Goal: Task Accomplishment & Management: Use online tool/utility

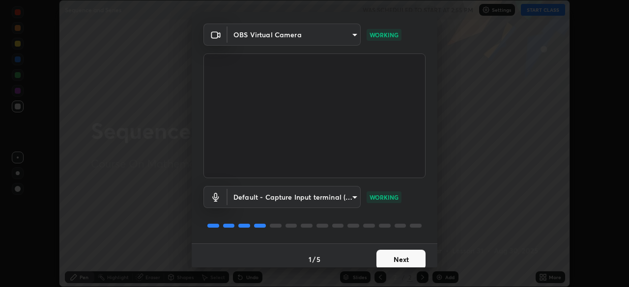
scroll to position [34, 0]
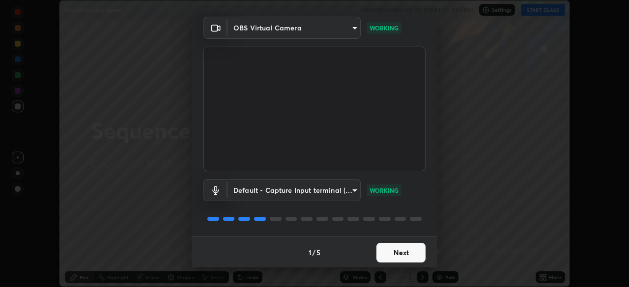
click at [398, 253] on button "Next" at bounding box center [400, 253] width 49 height 20
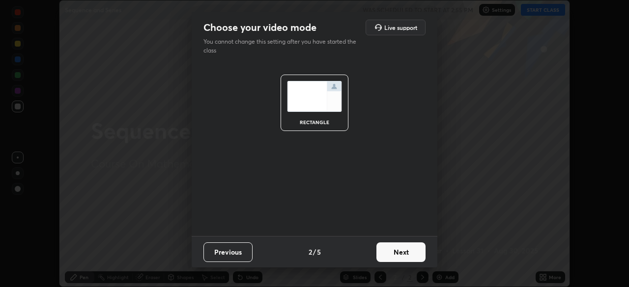
scroll to position [0, 0]
click at [402, 248] on button "Next" at bounding box center [400, 253] width 49 height 20
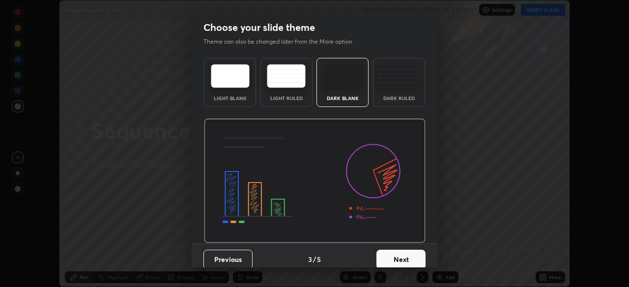
scroll to position [7, 0]
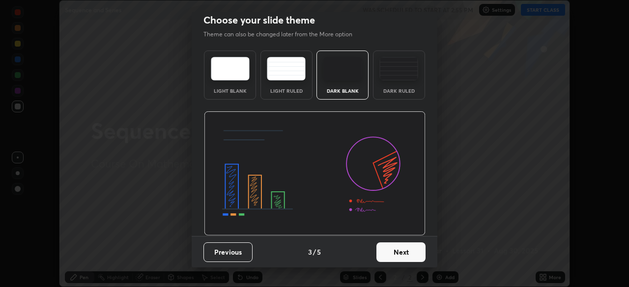
click at [398, 252] on button "Next" at bounding box center [400, 253] width 49 height 20
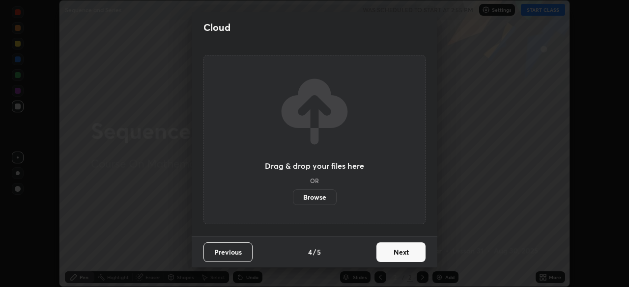
scroll to position [0, 0]
click at [407, 253] on button "Next" at bounding box center [400, 253] width 49 height 20
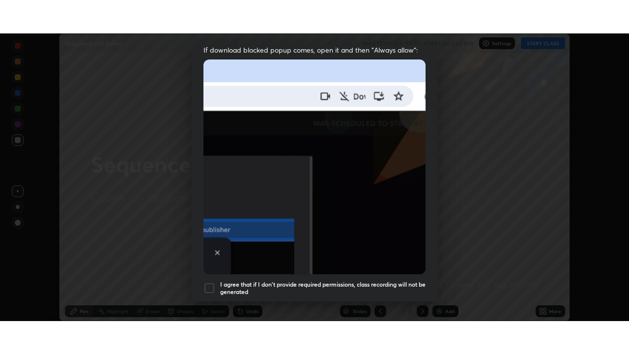
scroll to position [235, 0]
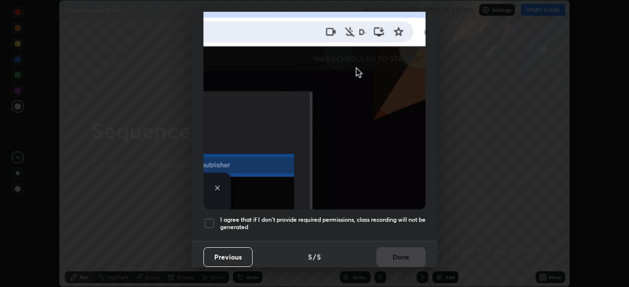
click at [209, 218] on div at bounding box center [209, 224] width 12 height 12
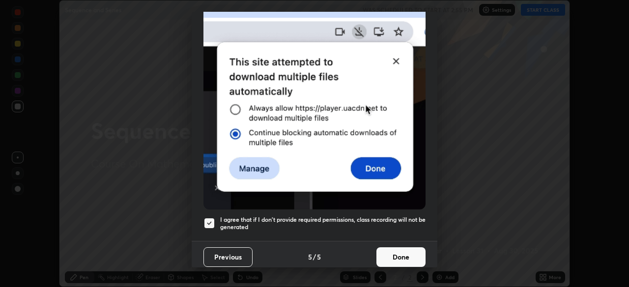
click at [404, 253] on button "Done" at bounding box center [400, 258] width 49 height 20
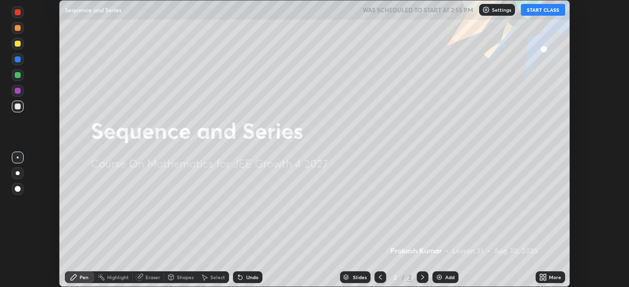
click at [533, 8] on button "START CLASS" at bounding box center [543, 10] width 44 height 12
click at [541, 279] on icon at bounding box center [541, 279] width 2 height 2
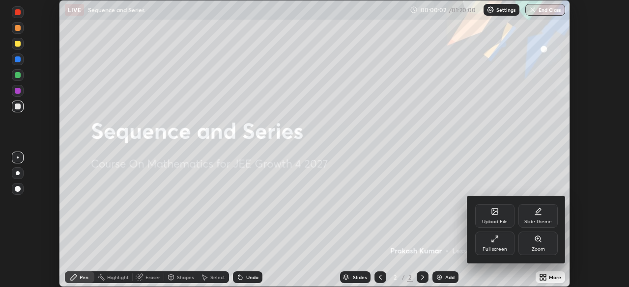
click at [499, 242] on div "Full screen" at bounding box center [494, 244] width 39 height 24
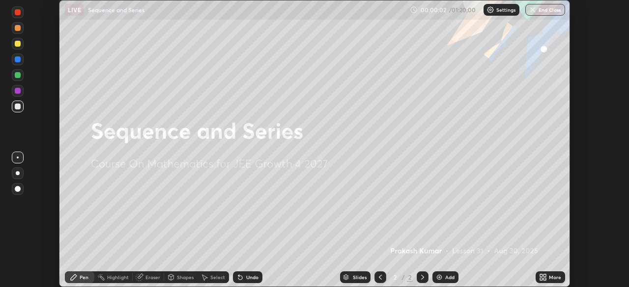
scroll to position [354, 629]
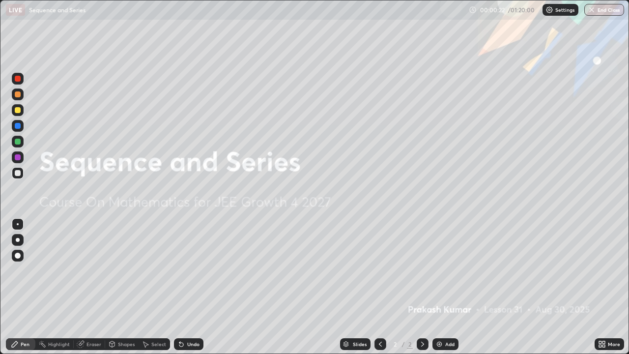
click at [446, 287] on div "Add" at bounding box center [445, 344] width 26 height 12
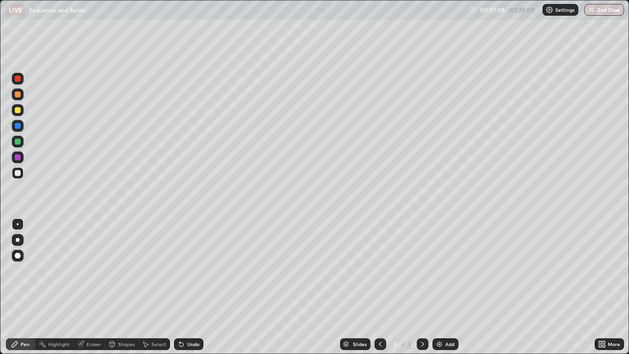
click at [188, 287] on div "Undo" at bounding box center [193, 343] width 12 height 5
click at [189, 287] on div "Undo" at bounding box center [193, 343] width 12 height 5
click at [187, 287] on div "Undo" at bounding box center [193, 343] width 12 height 5
click at [190, 287] on div "Undo" at bounding box center [193, 343] width 12 height 5
click at [201, 287] on div "Undo" at bounding box center [188, 344] width 29 height 12
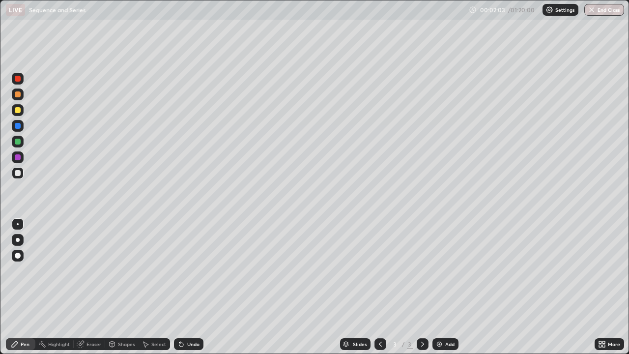
click at [18, 110] on div at bounding box center [18, 110] width 6 height 6
click at [192, 287] on div "Undo" at bounding box center [193, 343] width 12 height 5
click at [22, 174] on div at bounding box center [18, 173] width 12 height 12
click at [20, 173] on div at bounding box center [18, 173] width 6 height 6
click at [20, 140] on div at bounding box center [18, 142] width 6 height 6
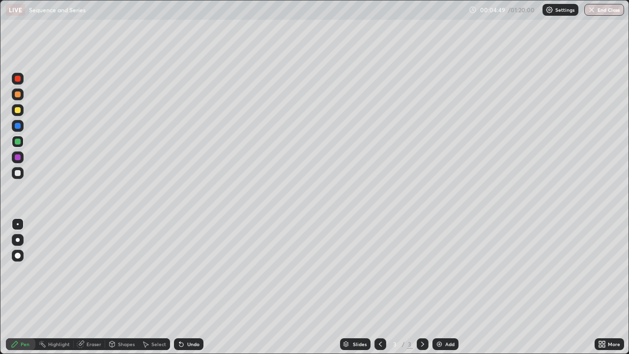
click at [20, 95] on div at bounding box center [18, 94] width 6 height 6
click at [127, 287] on div "Shapes" at bounding box center [126, 343] width 17 height 5
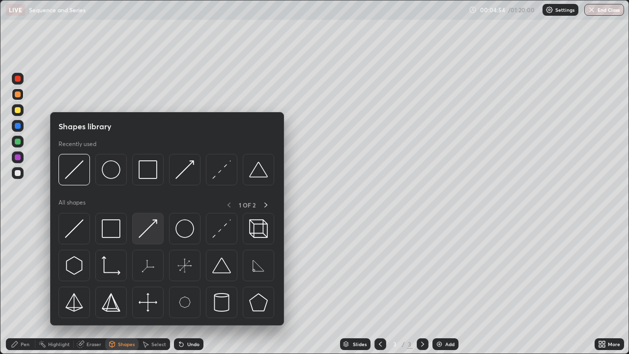
click at [154, 231] on img at bounding box center [148, 228] width 19 height 19
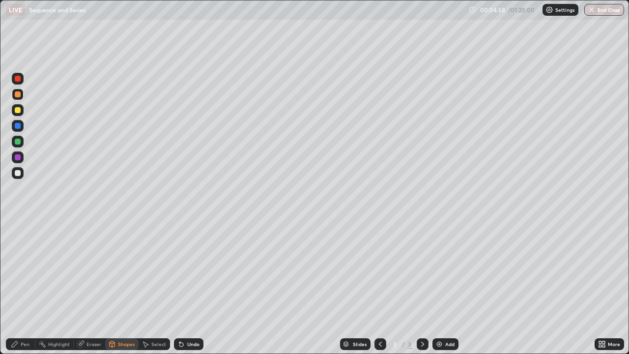
click at [23, 287] on div "Pen" at bounding box center [25, 343] width 9 height 5
click at [195, 287] on div "Undo" at bounding box center [188, 344] width 29 height 12
click at [197, 287] on div "Undo" at bounding box center [193, 343] width 12 height 5
click at [86, 287] on div "Eraser" at bounding box center [89, 344] width 31 height 12
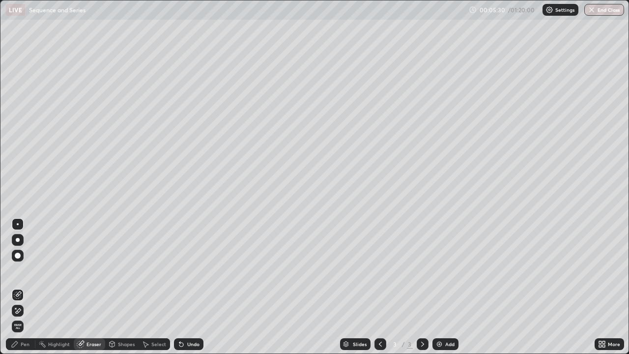
click at [29, 287] on div "Pen" at bounding box center [25, 343] width 9 height 5
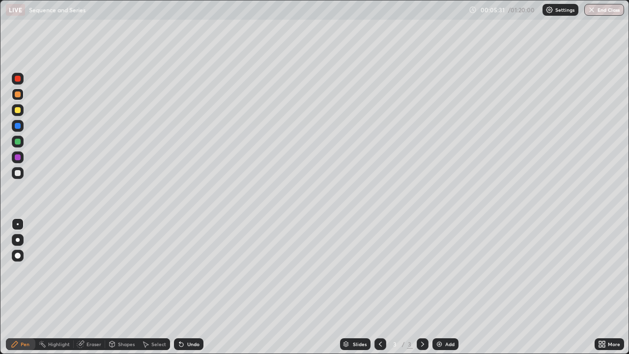
click at [20, 158] on div at bounding box center [18, 157] width 6 height 6
click at [120, 287] on div "Shapes" at bounding box center [121, 344] width 33 height 12
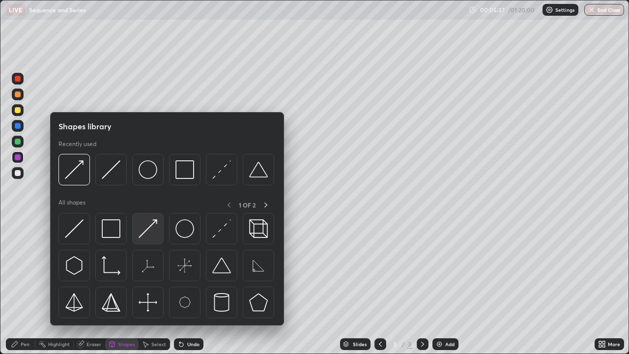
click at [148, 231] on img at bounding box center [148, 228] width 19 height 19
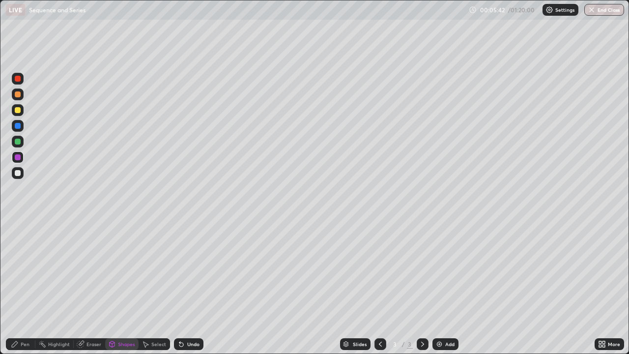
click at [17, 287] on icon at bounding box center [15, 344] width 8 height 8
click at [22, 173] on div at bounding box center [18, 173] width 12 height 12
click at [189, 287] on div "Undo" at bounding box center [193, 343] width 12 height 5
click at [93, 287] on div "Eraser" at bounding box center [93, 343] width 15 height 5
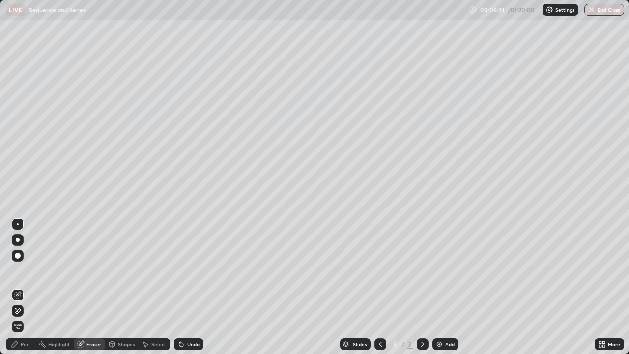
click at [25, 287] on div "Pen" at bounding box center [25, 343] width 9 height 5
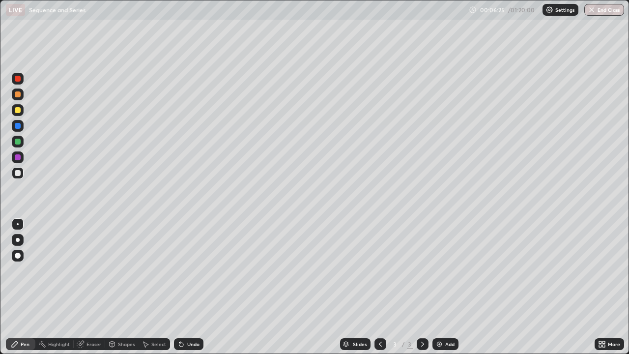
click at [15, 110] on div at bounding box center [18, 110] width 6 height 6
click at [96, 287] on div "Eraser" at bounding box center [89, 344] width 31 height 12
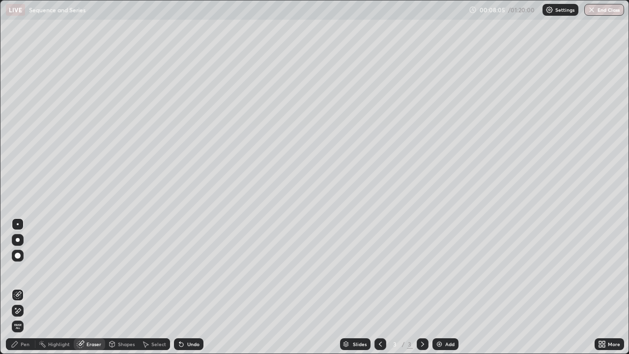
click at [21, 287] on div "Pen" at bounding box center [25, 343] width 9 height 5
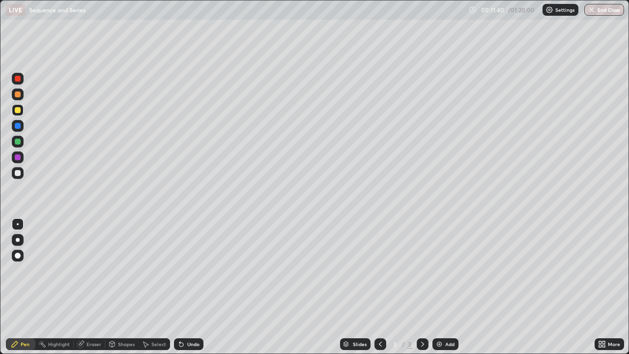
click at [443, 287] on div "Add" at bounding box center [445, 344] width 26 height 12
click at [185, 287] on div "Undo" at bounding box center [188, 344] width 29 height 12
click at [20, 143] on div at bounding box center [18, 142] width 12 height 12
click at [196, 287] on div "Undo" at bounding box center [188, 344] width 29 height 12
click at [20, 172] on div at bounding box center [18, 173] width 6 height 6
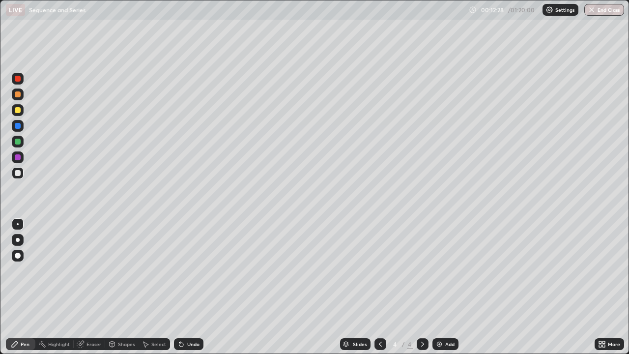
click at [99, 287] on div "Eraser" at bounding box center [93, 343] width 15 height 5
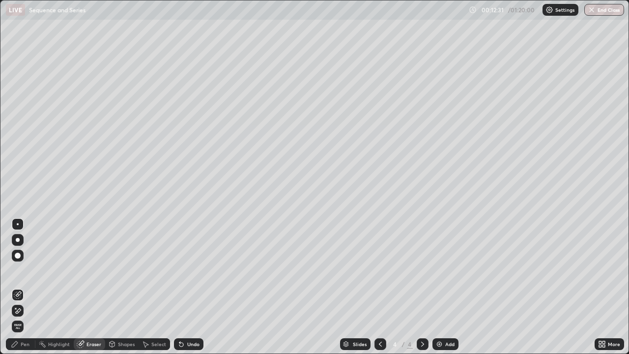
click at [29, 287] on div "Pen" at bounding box center [25, 343] width 9 height 5
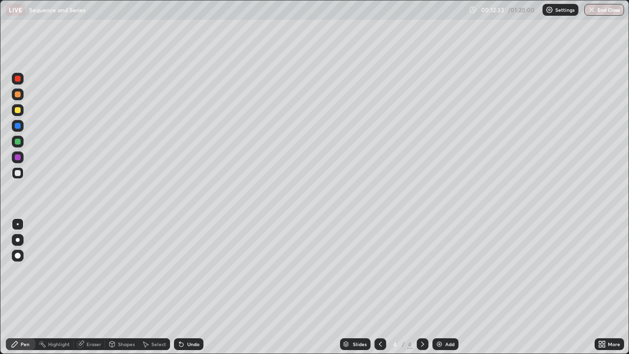
click at [85, 287] on div "Eraser" at bounding box center [89, 344] width 31 height 12
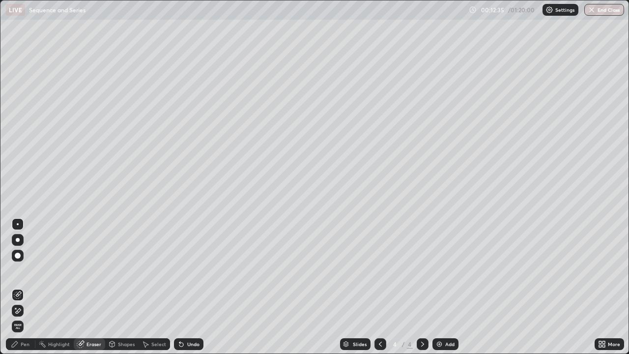
click at [13, 287] on div "Pen" at bounding box center [20, 344] width 29 height 12
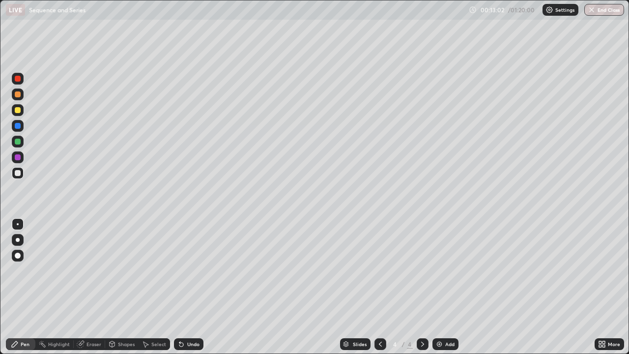
click at [88, 287] on div "Eraser" at bounding box center [93, 343] width 15 height 5
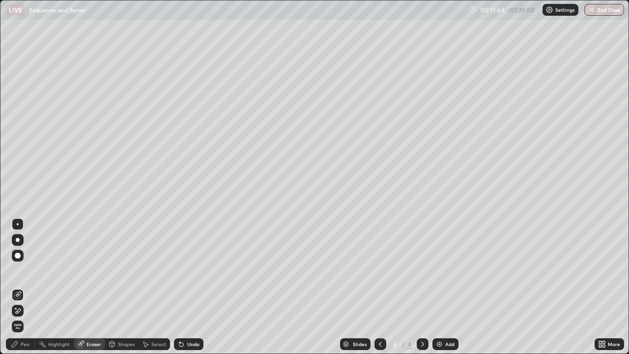
click at [25, 287] on div "Pen" at bounding box center [25, 343] width 9 height 5
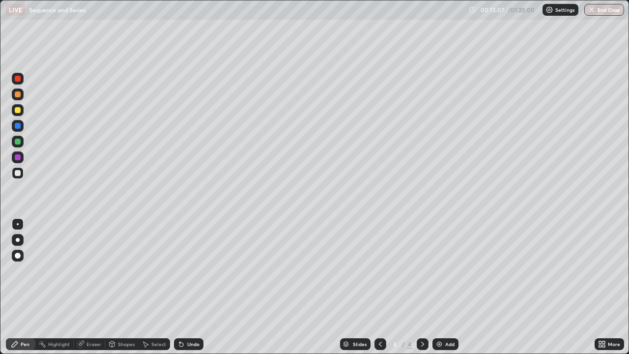
click at [91, 287] on div "Eraser" at bounding box center [93, 343] width 15 height 5
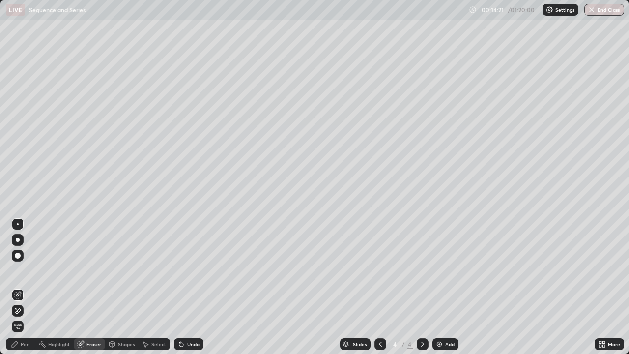
click at [445, 287] on div "Add" at bounding box center [445, 344] width 26 height 12
click at [24, 287] on div "Pen" at bounding box center [20, 344] width 29 height 12
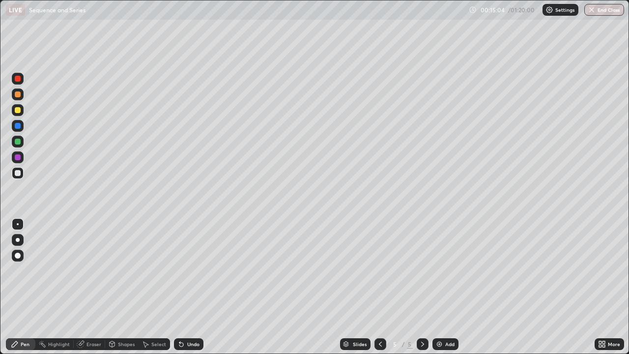
click at [195, 287] on div "Undo" at bounding box center [188, 344] width 29 height 12
click at [191, 287] on div "Undo" at bounding box center [188, 344] width 29 height 12
click at [80, 287] on icon at bounding box center [80, 344] width 6 height 6
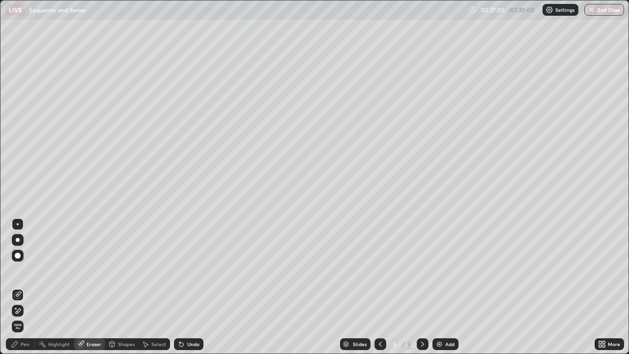
click at [17, 287] on icon at bounding box center [18, 310] width 8 height 8
click at [22, 287] on div "Pen" at bounding box center [25, 343] width 9 height 5
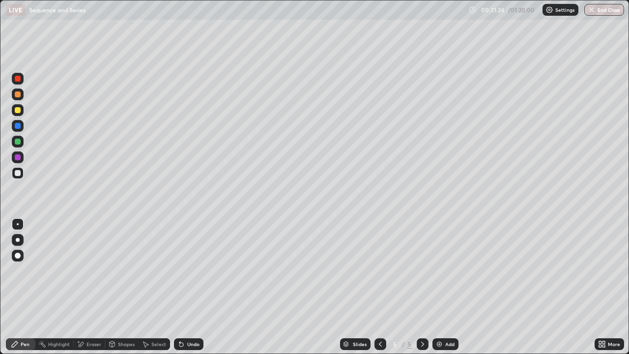
click at [154, 287] on div "Select" at bounding box center [158, 343] width 15 height 5
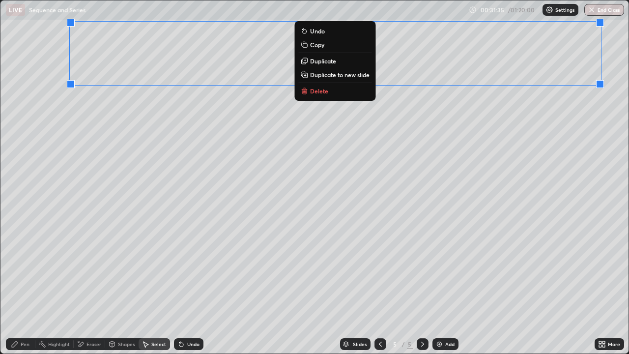
click at [127, 287] on div "Shapes" at bounding box center [121, 344] width 33 height 12
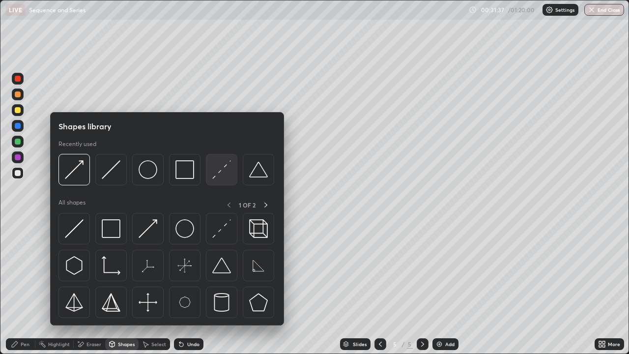
click at [220, 170] on img at bounding box center [221, 169] width 19 height 19
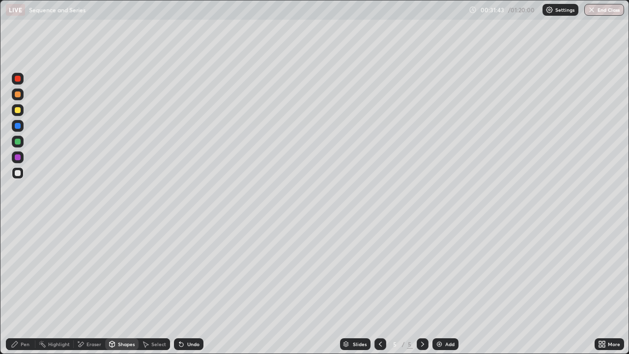
click at [120, 287] on div "Shapes" at bounding box center [126, 343] width 17 height 5
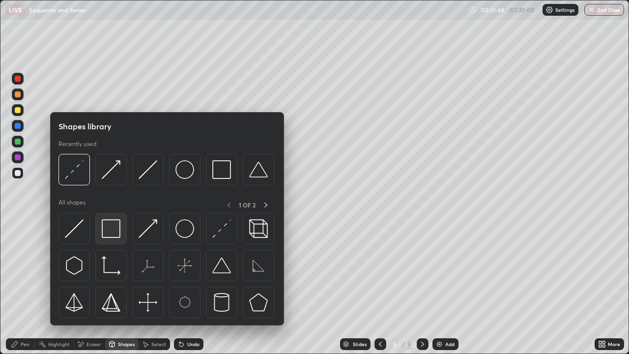
click at [114, 228] on img at bounding box center [111, 228] width 19 height 19
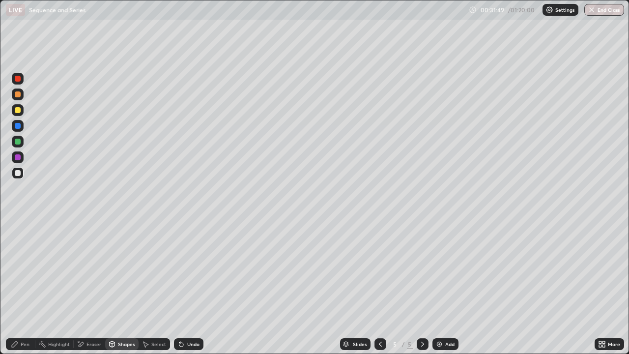
click at [21, 287] on div "Pen" at bounding box center [20, 344] width 29 height 12
click at [18, 139] on div at bounding box center [18, 142] width 6 height 6
click at [18, 111] on div at bounding box center [18, 110] width 6 height 6
click at [122, 287] on div "Shapes" at bounding box center [126, 343] width 17 height 5
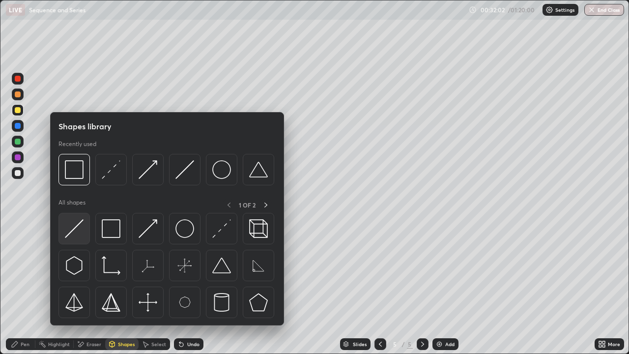
click at [76, 237] on img at bounding box center [74, 228] width 19 height 19
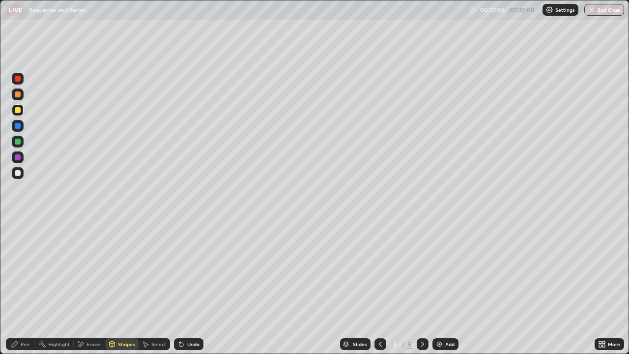
click at [185, 287] on div "Undo" at bounding box center [188, 344] width 29 height 12
click at [126, 287] on div "Shapes" at bounding box center [126, 343] width 17 height 5
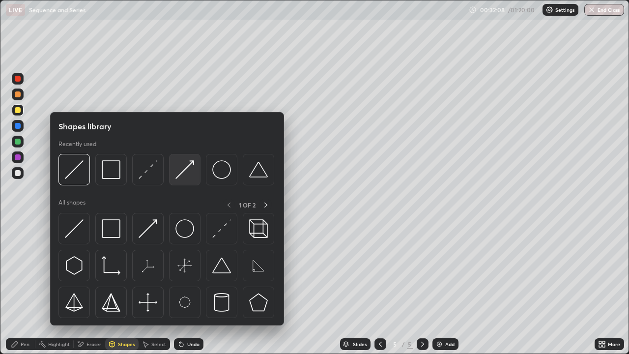
click at [182, 177] on img at bounding box center [184, 169] width 19 height 19
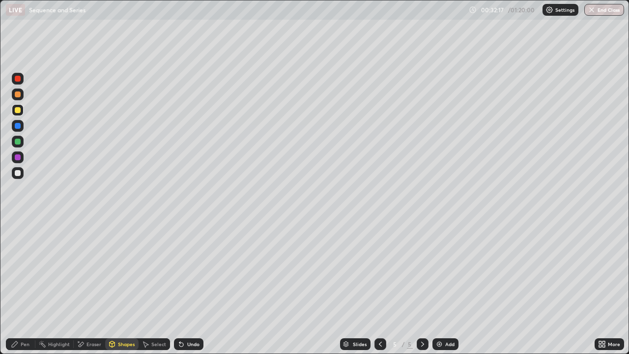
click at [19, 287] on div "Pen" at bounding box center [20, 344] width 29 height 12
click at [18, 173] on div at bounding box center [18, 173] width 6 height 6
click at [16, 139] on div at bounding box center [18, 142] width 6 height 6
click at [153, 287] on div "Select" at bounding box center [158, 343] width 15 height 5
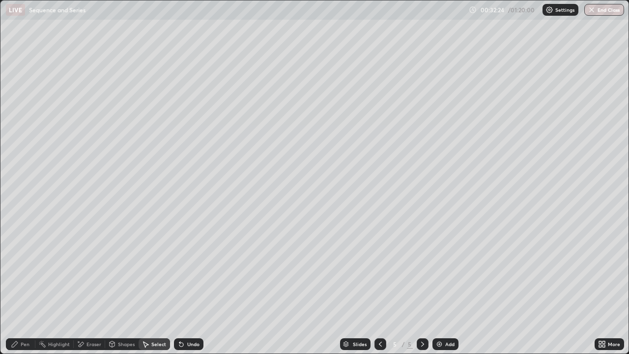
click at [121, 287] on div "Shapes" at bounding box center [126, 343] width 17 height 5
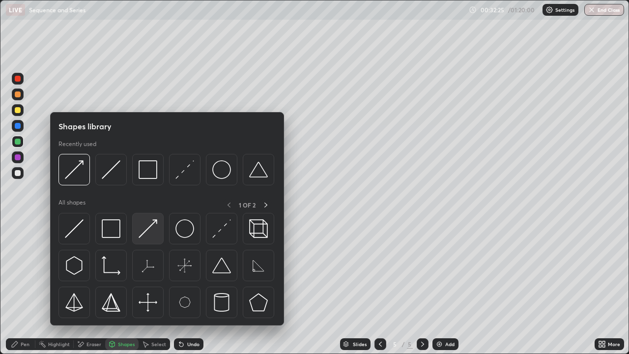
click at [152, 227] on img at bounding box center [148, 228] width 19 height 19
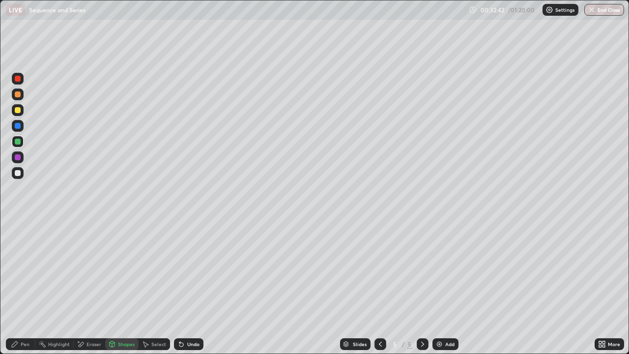
click at [20, 287] on div "Pen" at bounding box center [20, 344] width 29 height 12
click at [19, 92] on div at bounding box center [18, 94] width 6 height 6
click at [120, 287] on div "Shapes" at bounding box center [126, 343] width 17 height 5
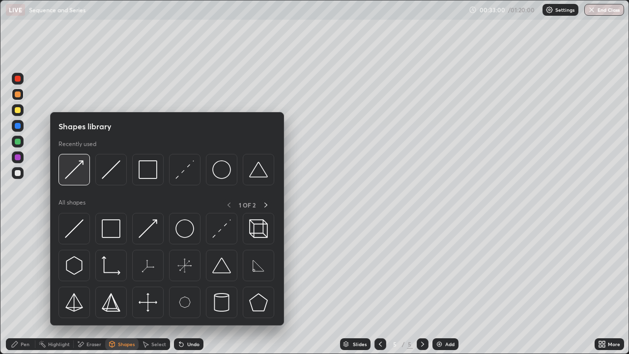
click at [79, 170] on img at bounding box center [74, 169] width 19 height 19
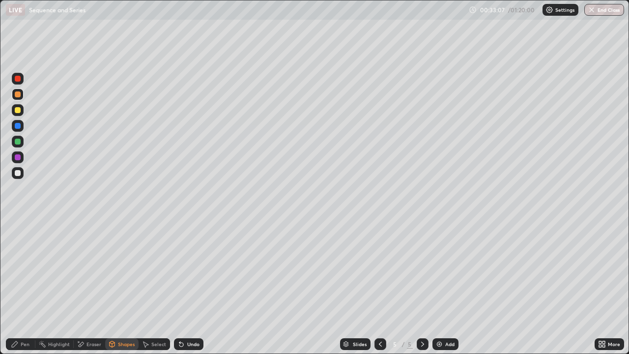
click at [191, 287] on div "Undo" at bounding box center [193, 343] width 12 height 5
click at [24, 287] on div "Pen" at bounding box center [25, 343] width 9 height 5
click at [22, 157] on div at bounding box center [18, 157] width 12 height 12
click at [128, 287] on div "Shapes" at bounding box center [126, 343] width 17 height 5
click at [22, 287] on div "Pen" at bounding box center [25, 343] width 9 height 5
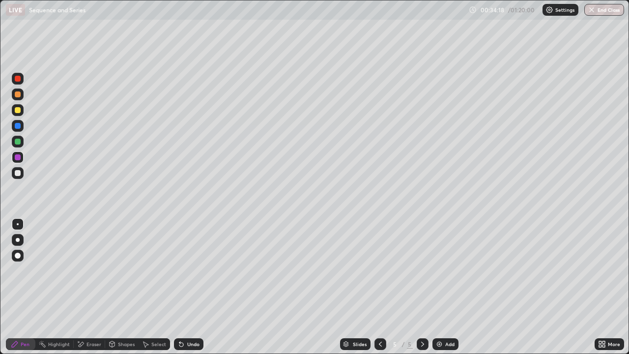
click at [18, 173] on div at bounding box center [18, 173] width 6 height 6
click at [157, 287] on div "Select" at bounding box center [158, 343] width 15 height 5
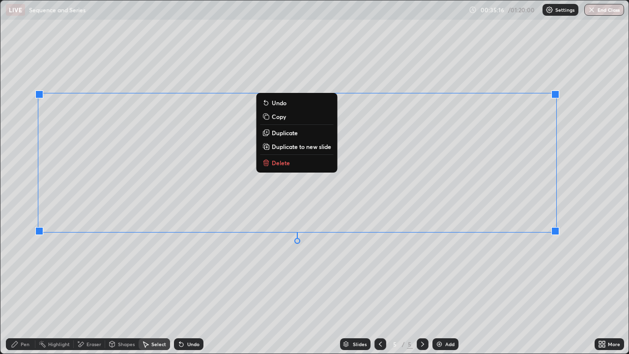
click at [21, 287] on div "Pen" at bounding box center [25, 343] width 9 height 5
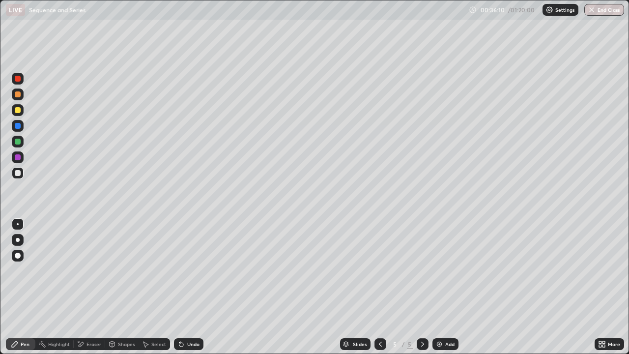
click at [18, 93] on div at bounding box center [18, 94] width 6 height 6
click at [441, 287] on img at bounding box center [439, 344] width 8 height 8
click at [18, 172] on div at bounding box center [18, 173] width 6 height 6
click at [91, 287] on div "Eraser" at bounding box center [93, 343] width 15 height 5
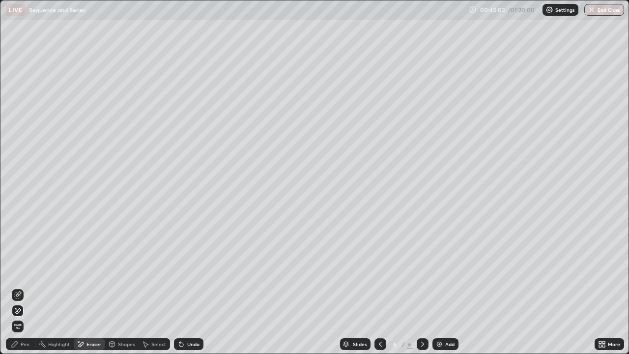
click at [16, 287] on icon at bounding box center [15, 344] width 6 height 6
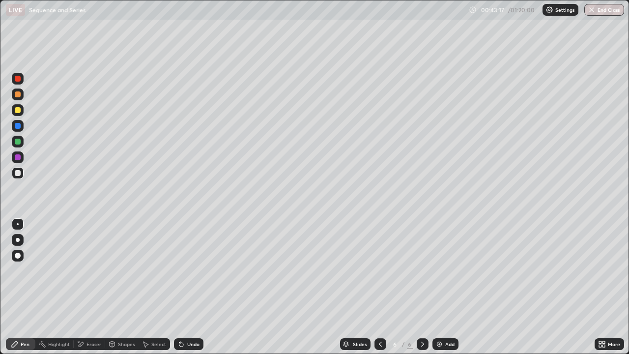
click at [92, 287] on div "Eraser" at bounding box center [93, 343] width 15 height 5
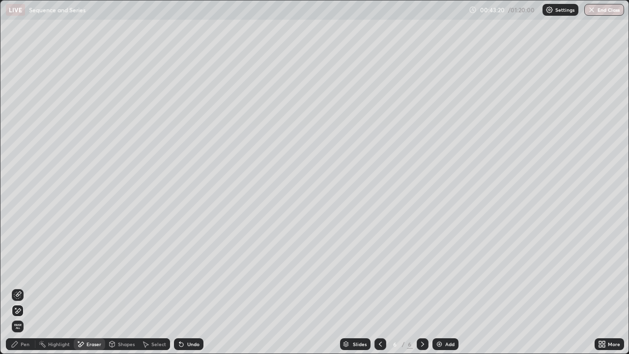
click at [24, 287] on div "Pen" at bounding box center [25, 343] width 9 height 5
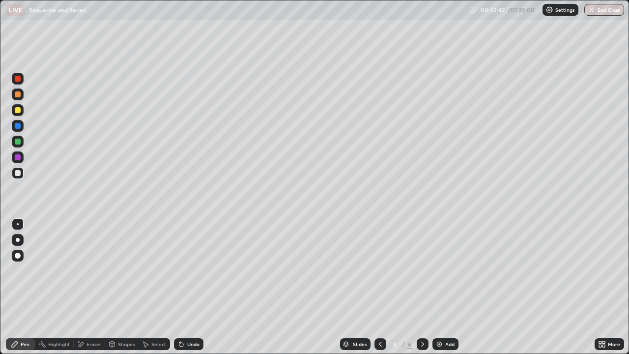
click at [85, 287] on div "Eraser" at bounding box center [89, 344] width 31 height 12
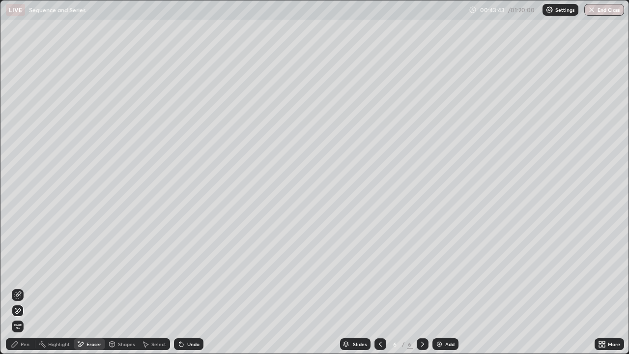
click at [20, 287] on div "Pen" at bounding box center [20, 344] width 29 height 12
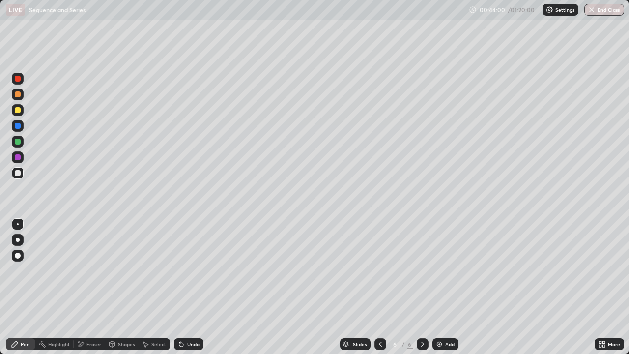
click at [81, 287] on icon at bounding box center [81, 343] width 5 height 5
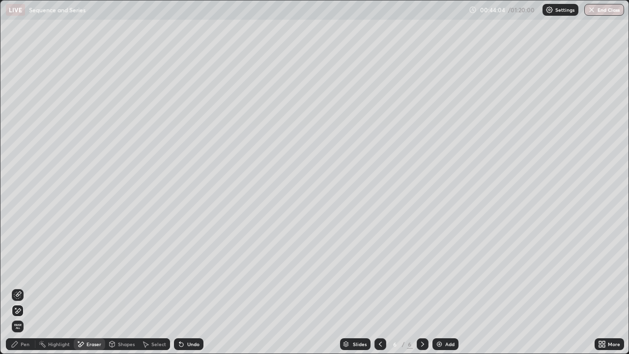
click at [13, 287] on icon at bounding box center [15, 344] width 6 height 6
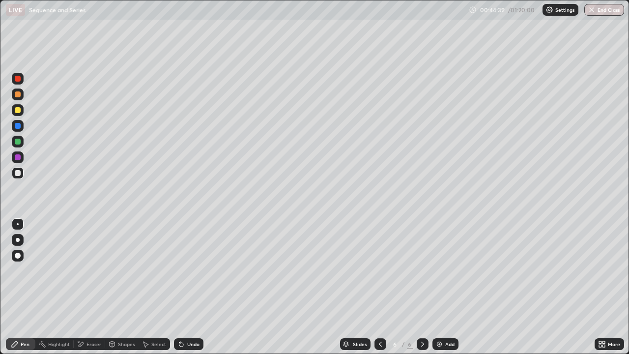
click at [15, 111] on div at bounding box center [18, 110] width 6 height 6
click at [18, 172] on div at bounding box center [18, 173] width 6 height 6
click at [22, 140] on div at bounding box center [18, 142] width 12 height 12
click at [20, 175] on div at bounding box center [18, 173] width 12 height 12
click at [17, 92] on div at bounding box center [18, 94] width 6 height 6
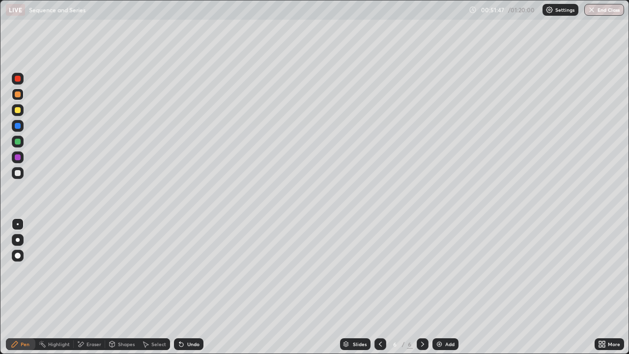
click at [445, 287] on div "Add" at bounding box center [449, 343] width 9 height 5
click at [17, 175] on div at bounding box center [18, 173] width 6 height 6
click at [20, 140] on div at bounding box center [18, 142] width 6 height 6
click at [190, 287] on div "Undo" at bounding box center [193, 343] width 12 height 5
click at [22, 98] on div at bounding box center [18, 94] width 12 height 12
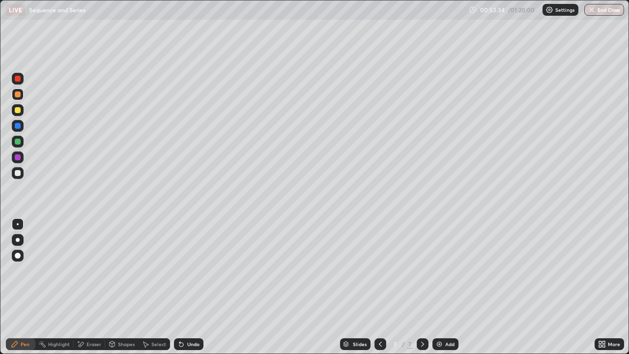
click at [22, 174] on div at bounding box center [18, 173] width 12 height 12
click at [97, 287] on div "Eraser" at bounding box center [89, 344] width 31 height 12
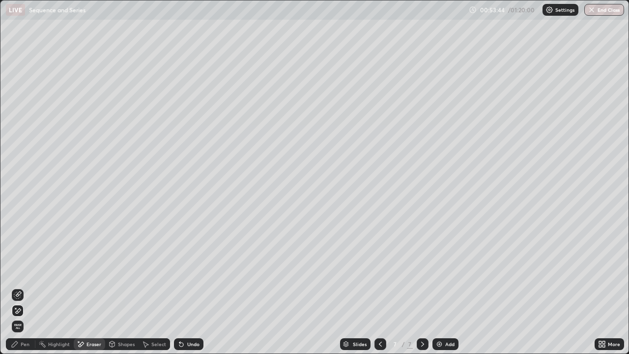
click at [26, 287] on div "Pen" at bounding box center [25, 343] width 9 height 5
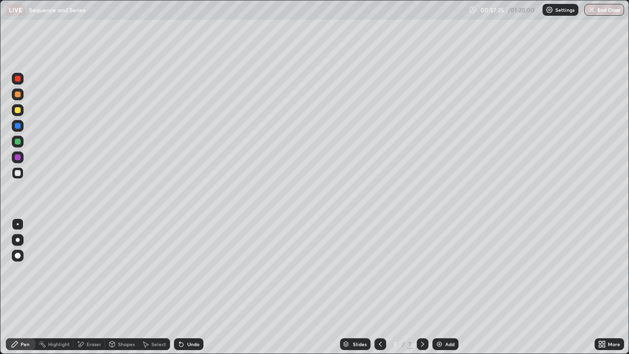
click at [441, 287] on img at bounding box center [439, 344] width 8 height 8
click at [93, 287] on div "Eraser" at bounding box center [93, 343] width 15 height 5
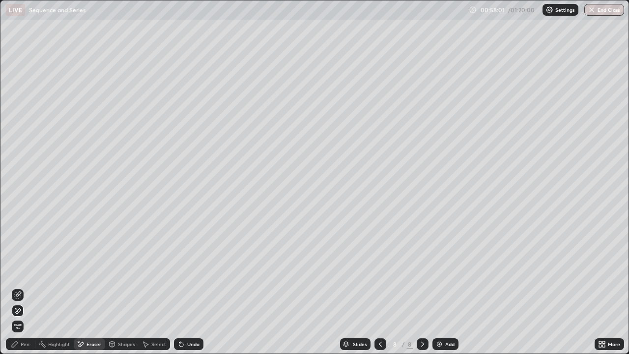
click at [22, 287] on div "Pen" at bounding box center [25, 343] width 9 height 5
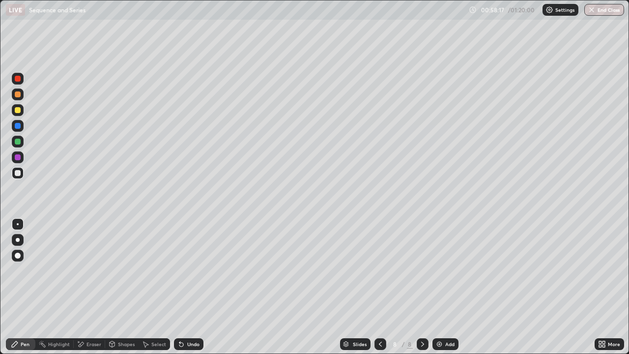
click at [23, 142] on div at bounding box center [18, 142] width 12 height 12
click at [188, 287] on div "Undo" at bounding box center [193, 343] width 12 height 5
click at [18, 173] on div at bounding box center [18, 173] width 6 height 6
click at [17, 139] on div at bounding box center [18, 142] width 6 height 6
click at [17, 171] on div at bounding box center [18, 173] width 6 height 6
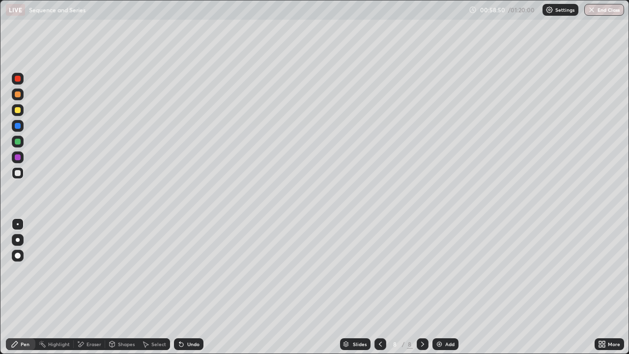
click at [18, 95] on div at bounding box center [18, 94] width 6 height 6
click at [191, 287] on div "Undo" at bounding box center [188, 344] width 29 height 12
click at [15, 175] on div at bounding box center [18, 173] width 6 height 6
click at [183, 287] on icon at bounding box center [181, 344] width 8 height 8
click at [180, 287] on icon at bounding box center [181, 344] width 4 height 4
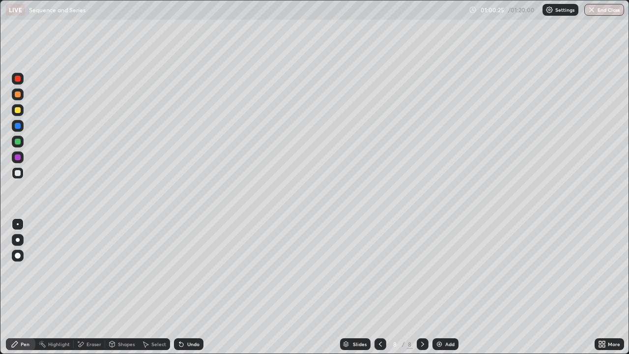
click at [180, 287] on icon at bounding box center [181, 344] width 4 height 4
click at [182, 287] on icon at bounding box center [181, 344] width 8 height 8
click at [178, 287] on div "Undo" at bounding box center [188, 344] width 29 height 12
click at [188, 287] on div "Undo" at bounding box center [188, 344] width 29 height 12
click at [95, 287] on div "Eraser" at bounding box center [89, 344] width 31 height 12
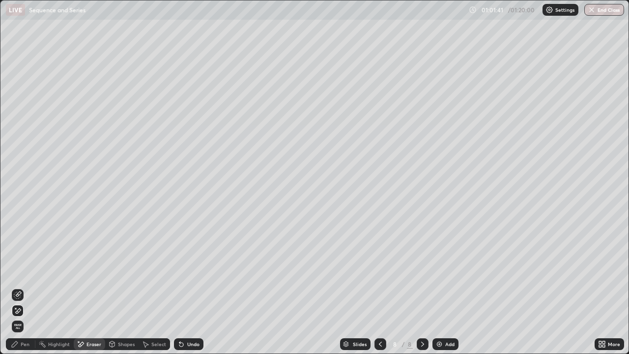
click at [609, 287] on div "More" at bounding box center [614, 343] width 12 height 5
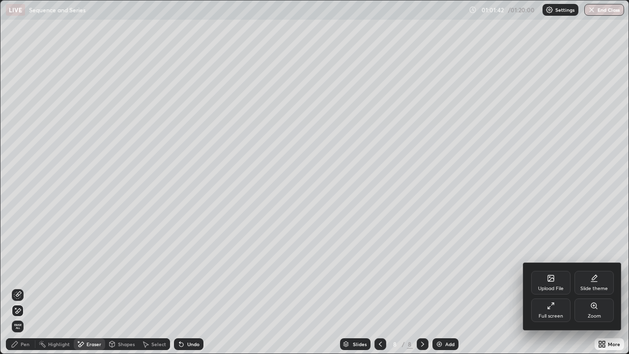
click at [554, 287] on icon at bounding box center [551, 306] width 8 height 8
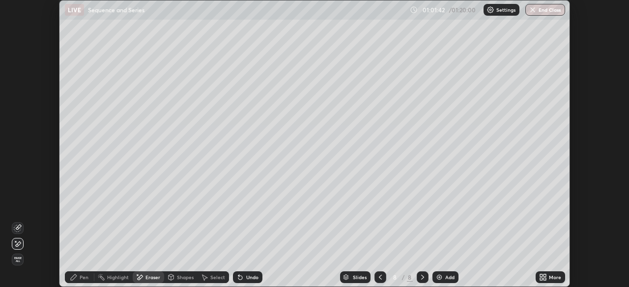
scroll to position [48829, 48487]
click at [546, 13] on button "End Class" at bounding box center [545, 10] width 40 height 12
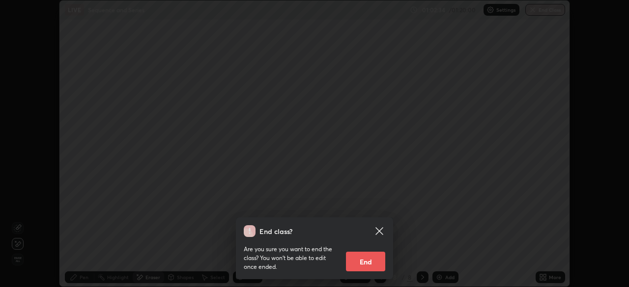
click at [370, 260] on button "End" at bounding box center [365, 262] width 39 height 20
